Goal: Task Accomplishment & Management: Manage account settings

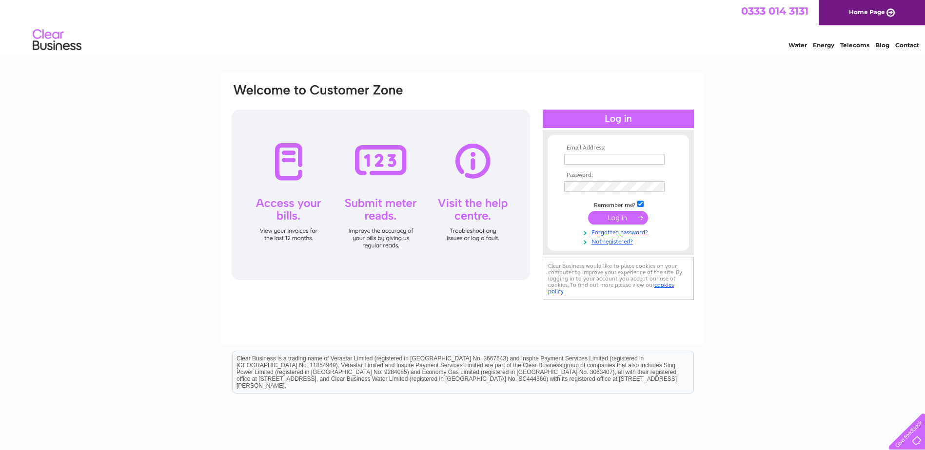
type input "darran.mcgovern@dalkia.co.uk"
click at [606, 215] on input "submit" at bounding box center [618, 218] width 60 height 14
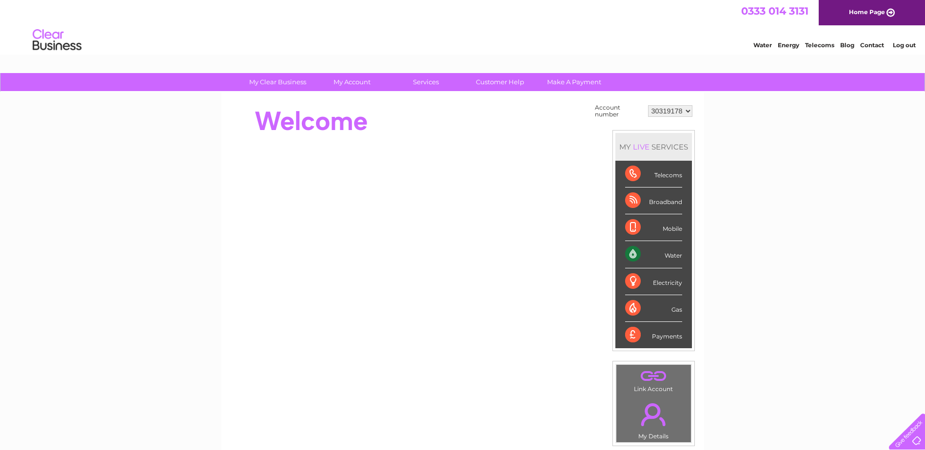
click at [681, 112] on select "30319178" at bounding box center [670, 111] width 44 height 12
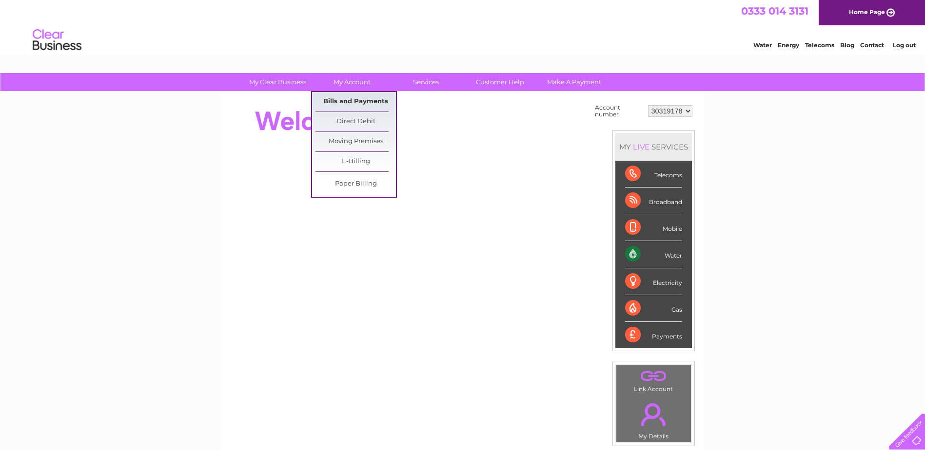
click at [352, 97] on link "Bills and Payments" at bounding box center [355, 101] width 80 height 19
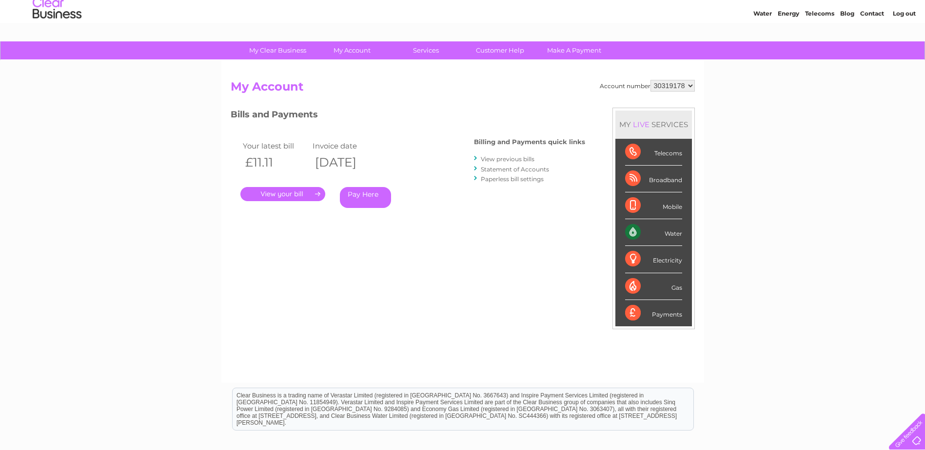
scroll to position [49, 0]
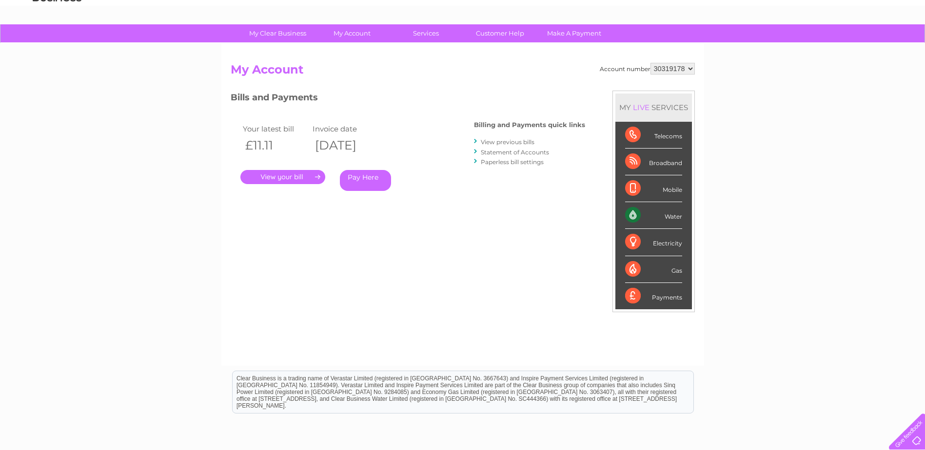
click at [303, 173] on link "." at bounding box center [282, 177] width 85 height 14
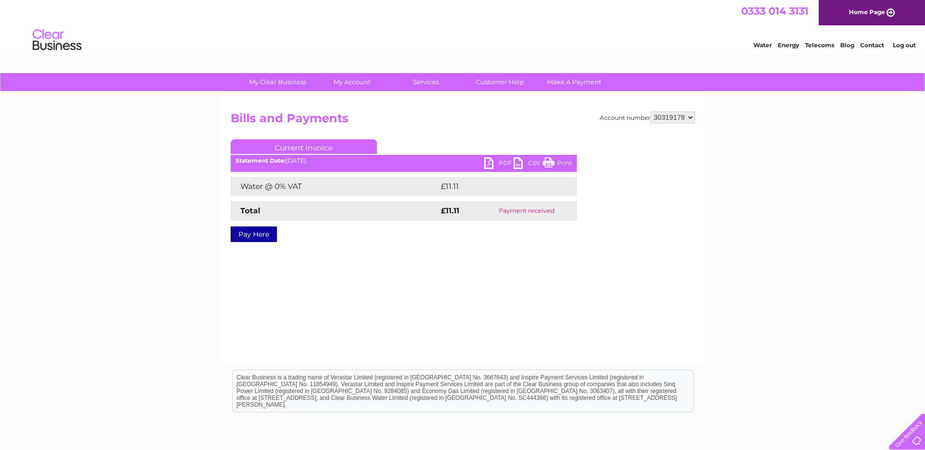
click at [306, 142] on link "Current Invoice" at bounding box center [304, 146] width 146 height 15
click at [503, 162] on link "PDF" at bounding box center [498, 164] width 29 height 14
